Goal: Navigation & Orientation: Find specific page/section

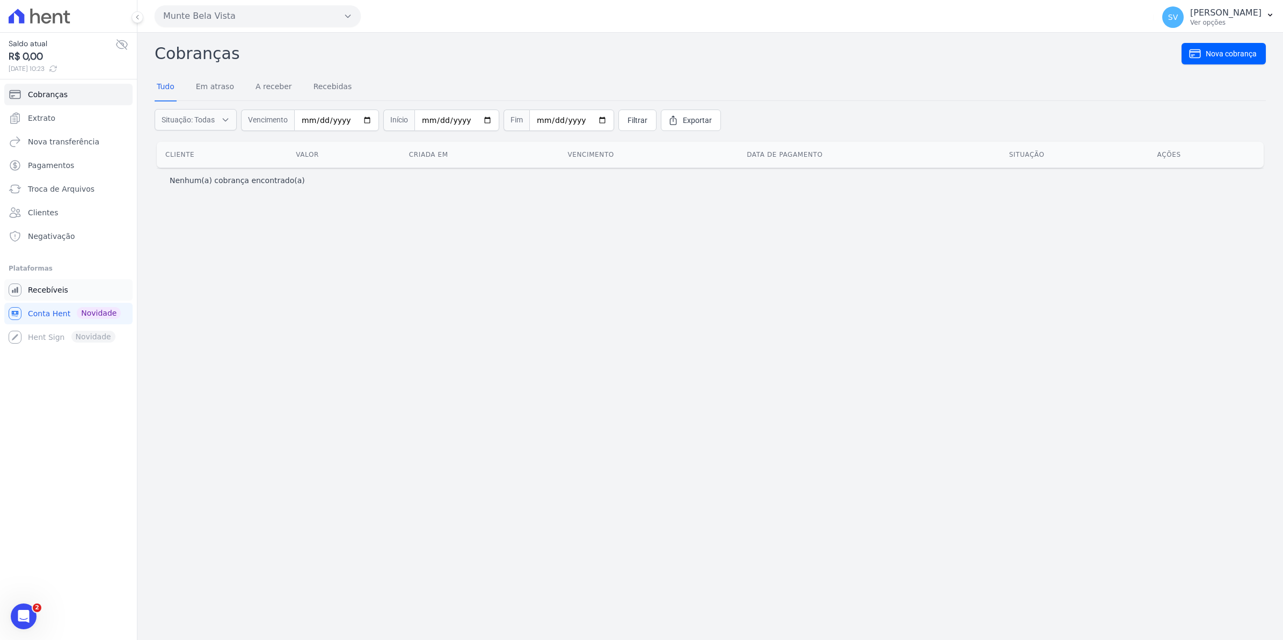
click at [35, 295] on span "Recebíveis" at bounding box center [48, 289] width 40 height 11
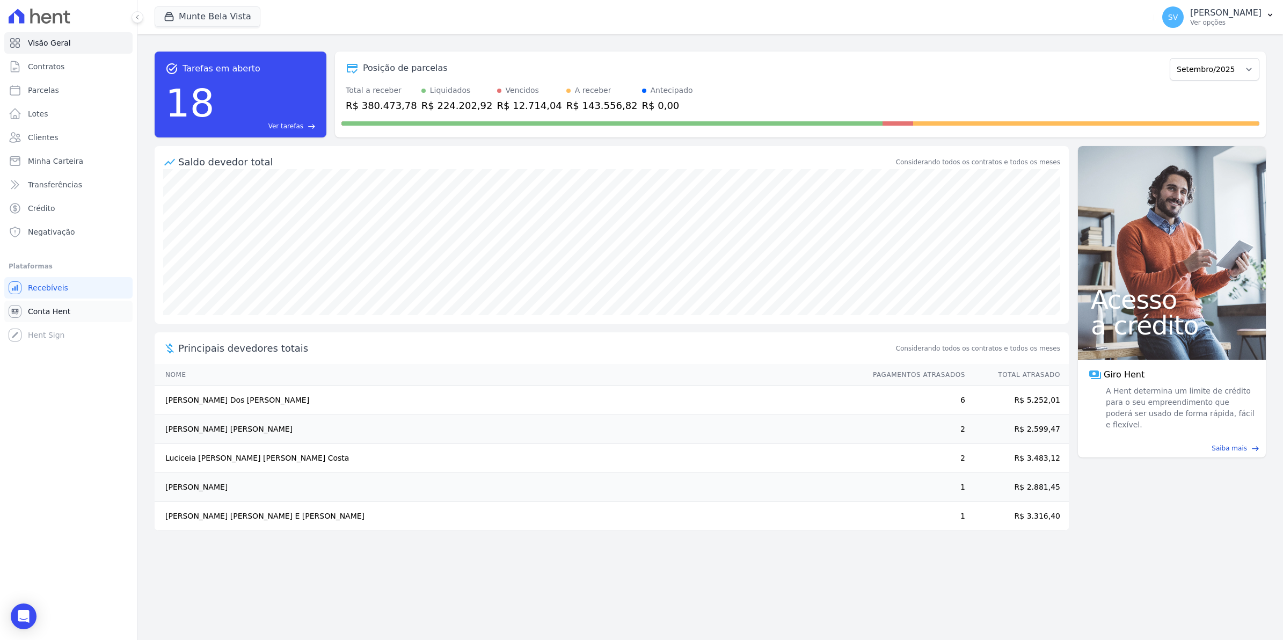
click at [41, 306] on span "Conta Hent" at bounding box center [49, 311] width 42 height 11
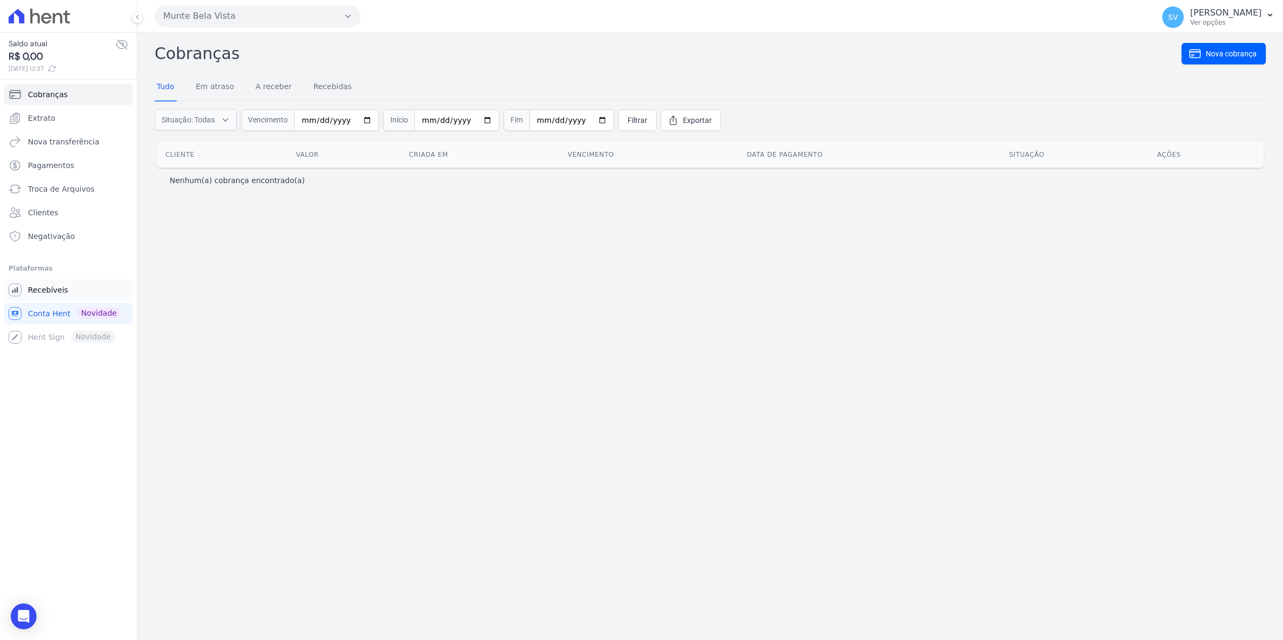
click at [42, 285] on span "Recebíveis" at bounding box center [48, 289] width 40 height 11
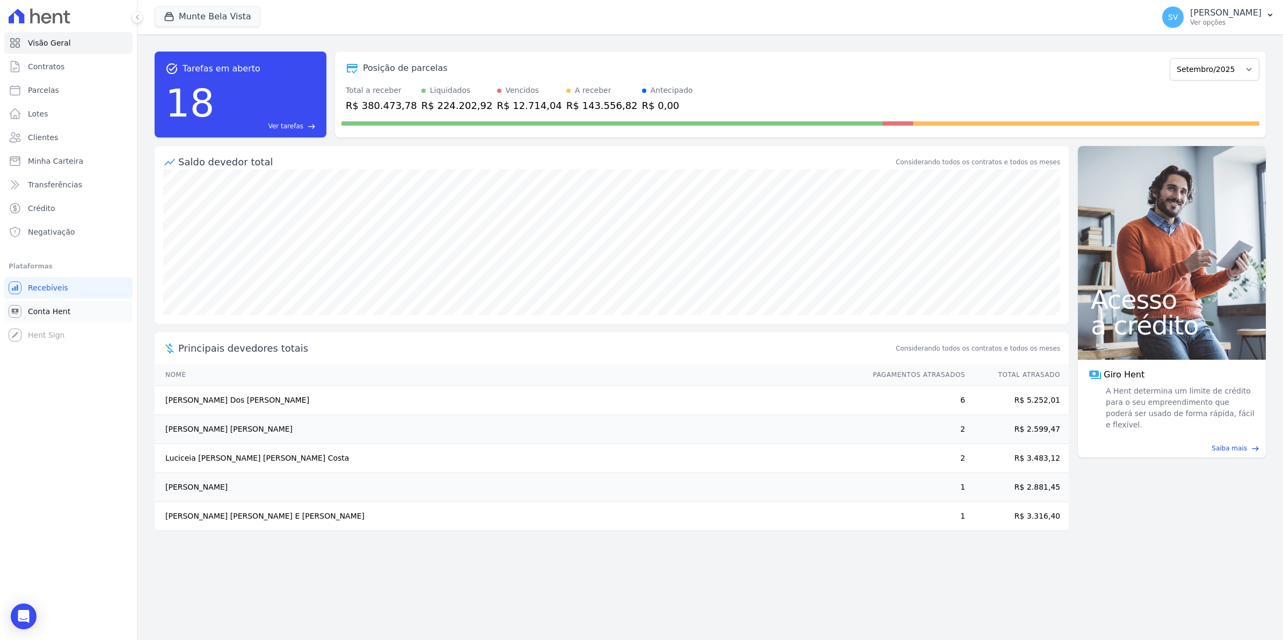
click at [33, 314] on span "Conta Hent" at bounding box center [49, 311] width 42 height 11
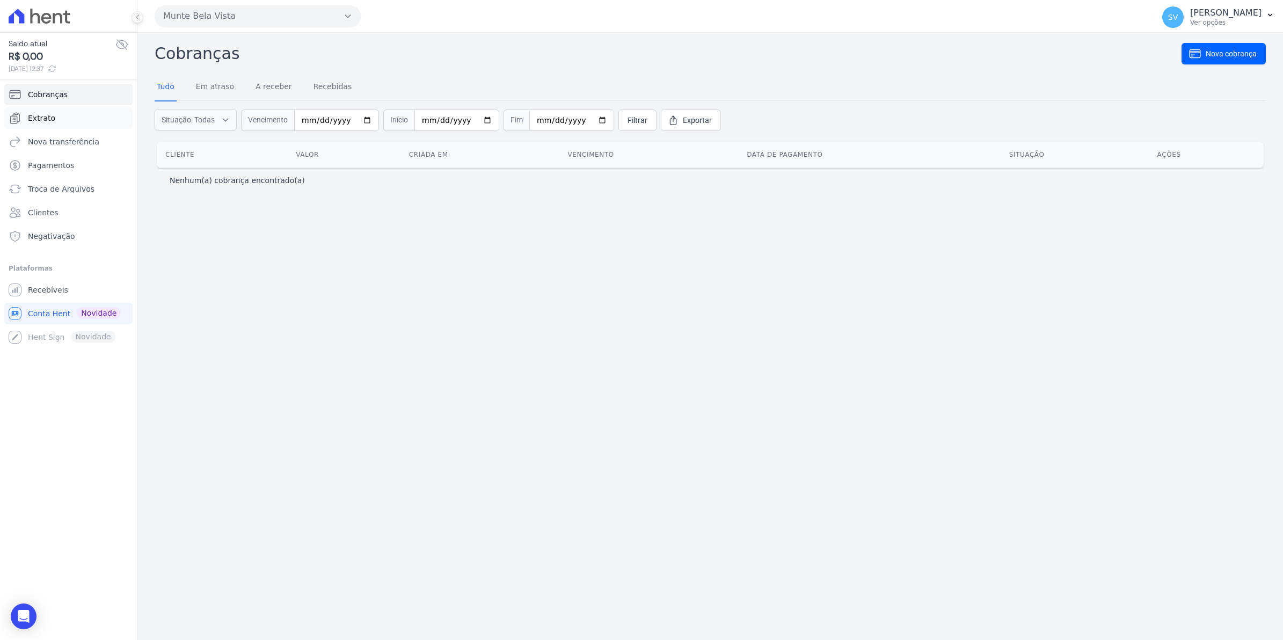
click at [49, 125] on link "Extrato" at bounding box center [68, 117] width 128 height 21
